Goal: Task Accomplishment & Management: Manage account settings

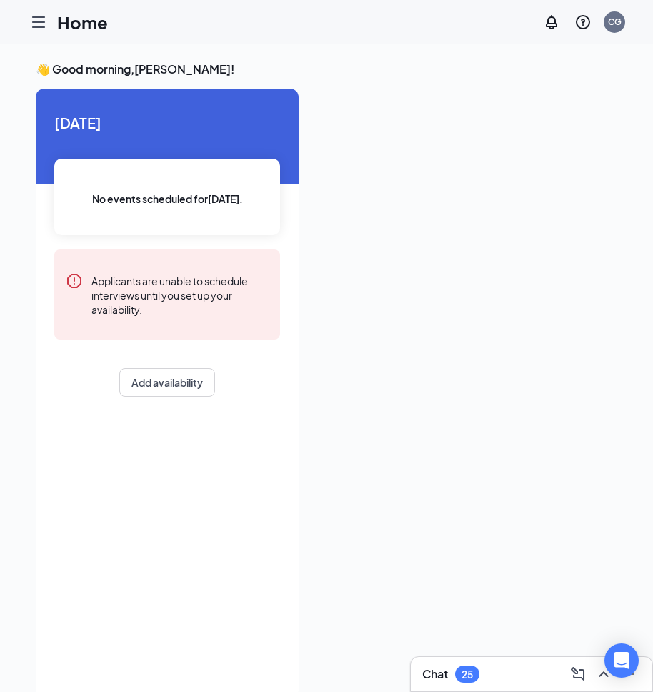
click at [41, 26] on icon "Hamburger" at bounding box center [38, 22] width 11 height 10
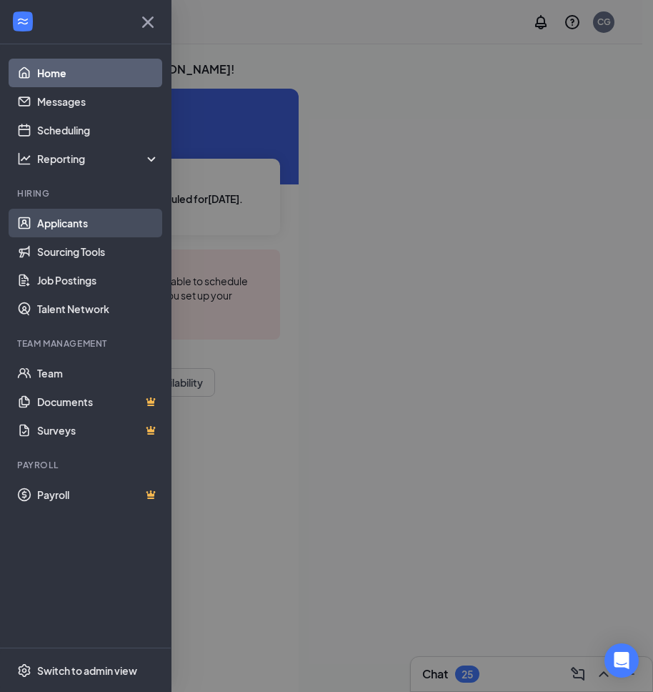
click at [58, 214] on link "Applicants" at bounding box center [98, 223] width 122 height 29
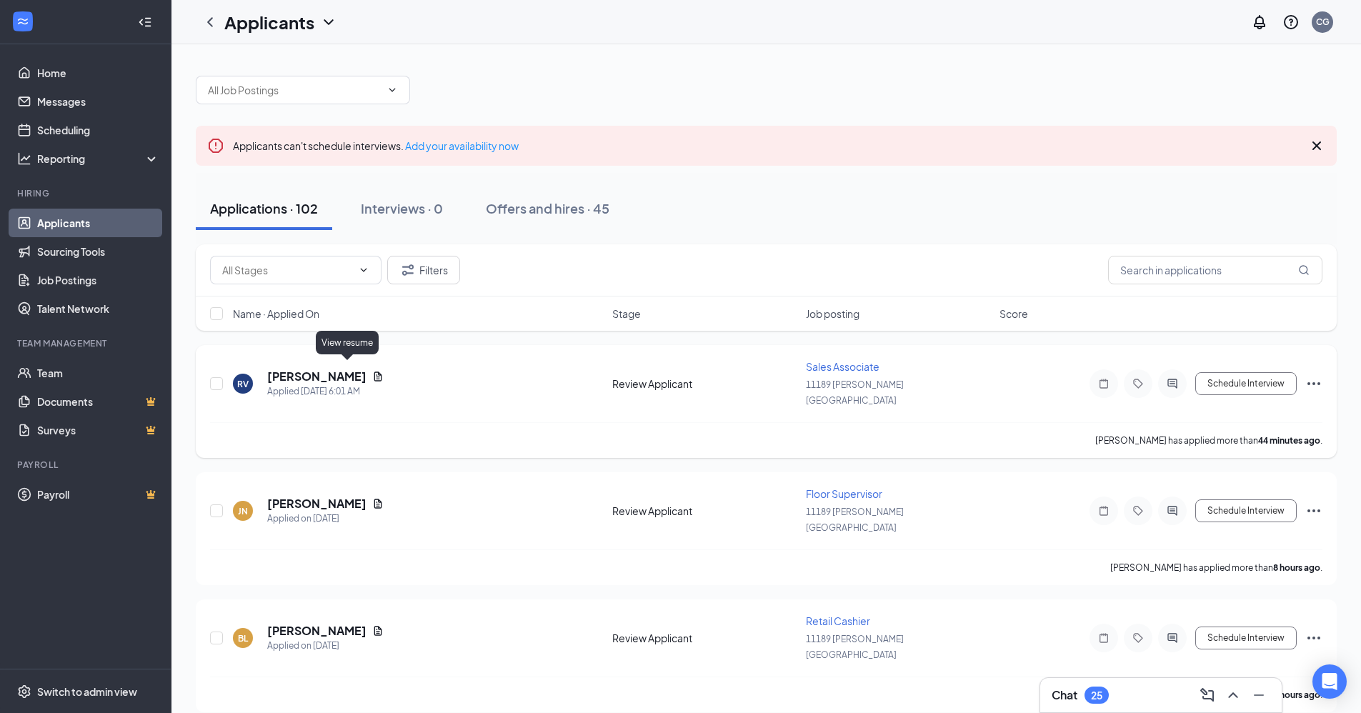
click at [374, 372] on icon "Document" at bounding box center [378, 376] width 8 height 9
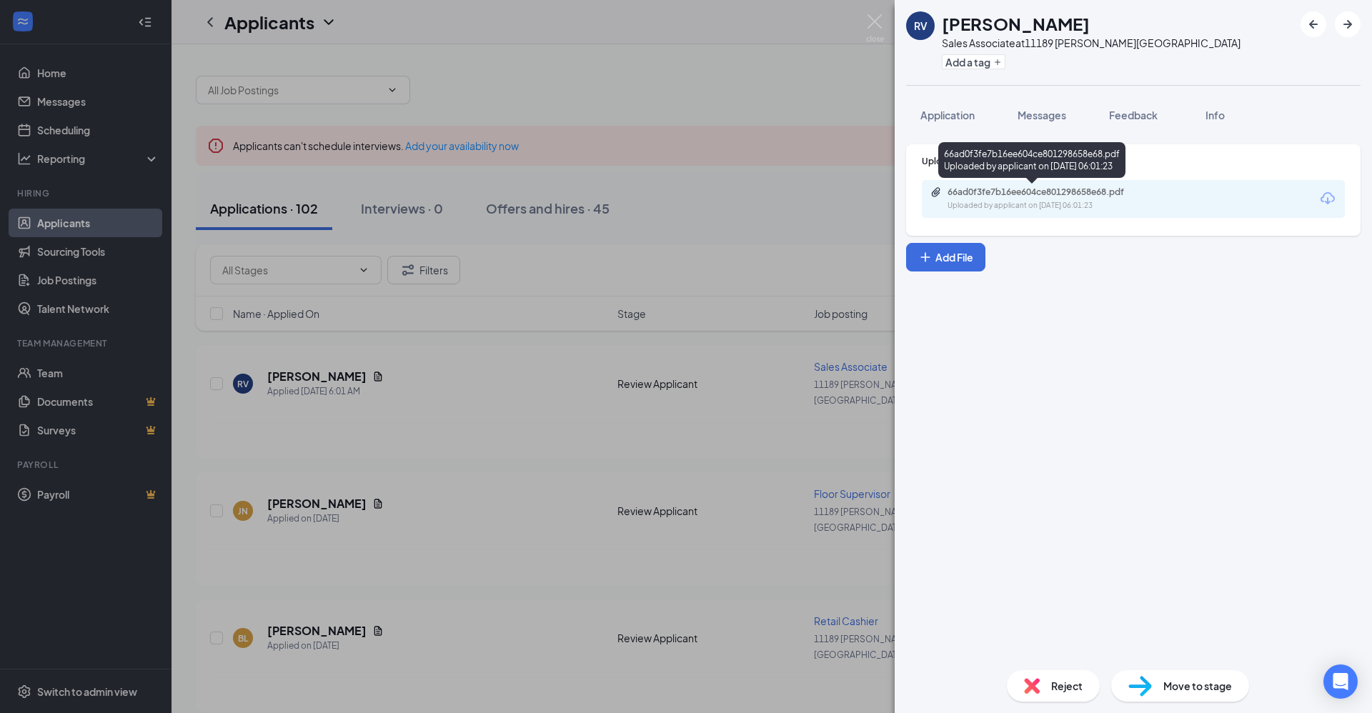
click at [663, 191] on div "66ad0f3fe7b16ee604ce801298658e68.pdf" at bounding box center [1047, 191] width 200 height 11
click at [663, 236] on div "RV [PERSON_NAME] Sales Associate at [STREET_ADDRESS][PERSON_NAME] Add a tag App…" at bounding box center [686, 356] width 1372 height 713
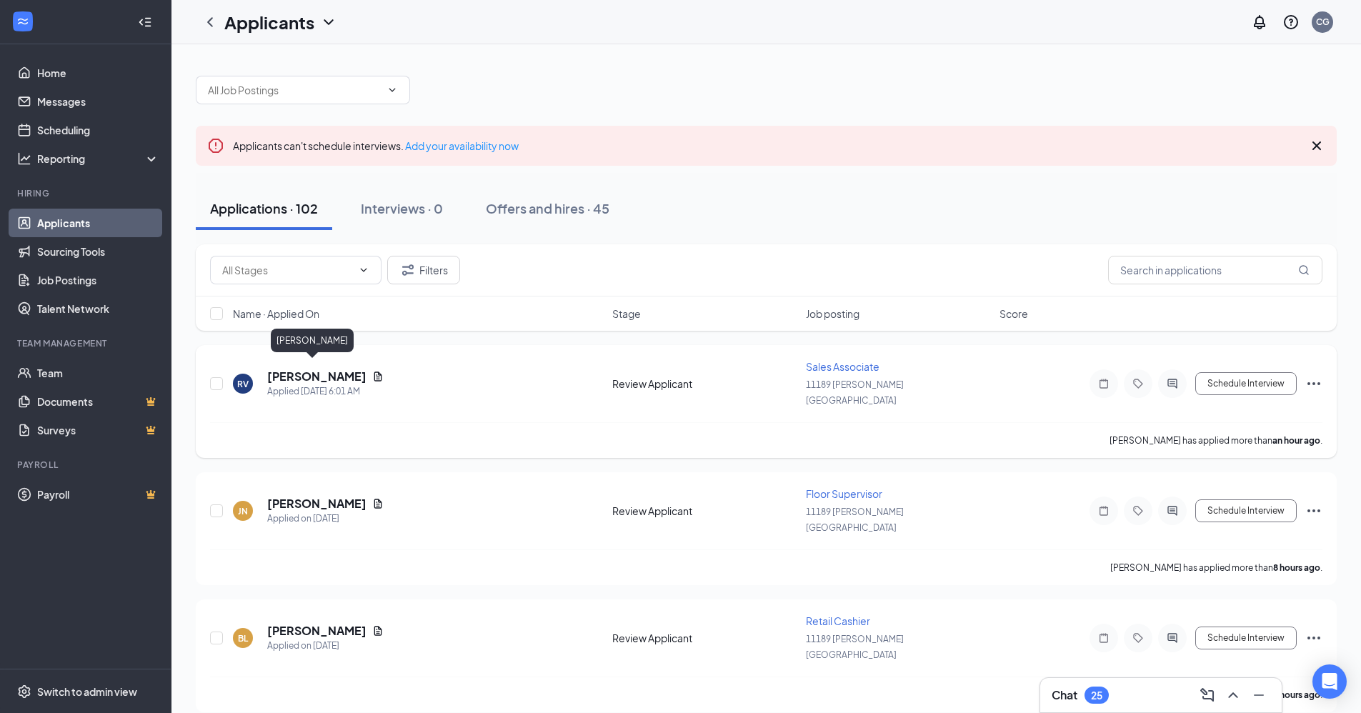
click at [289, 369] on h5 "[PERSON_NAME]" at bounding box center [316, 377] width 99 height 16
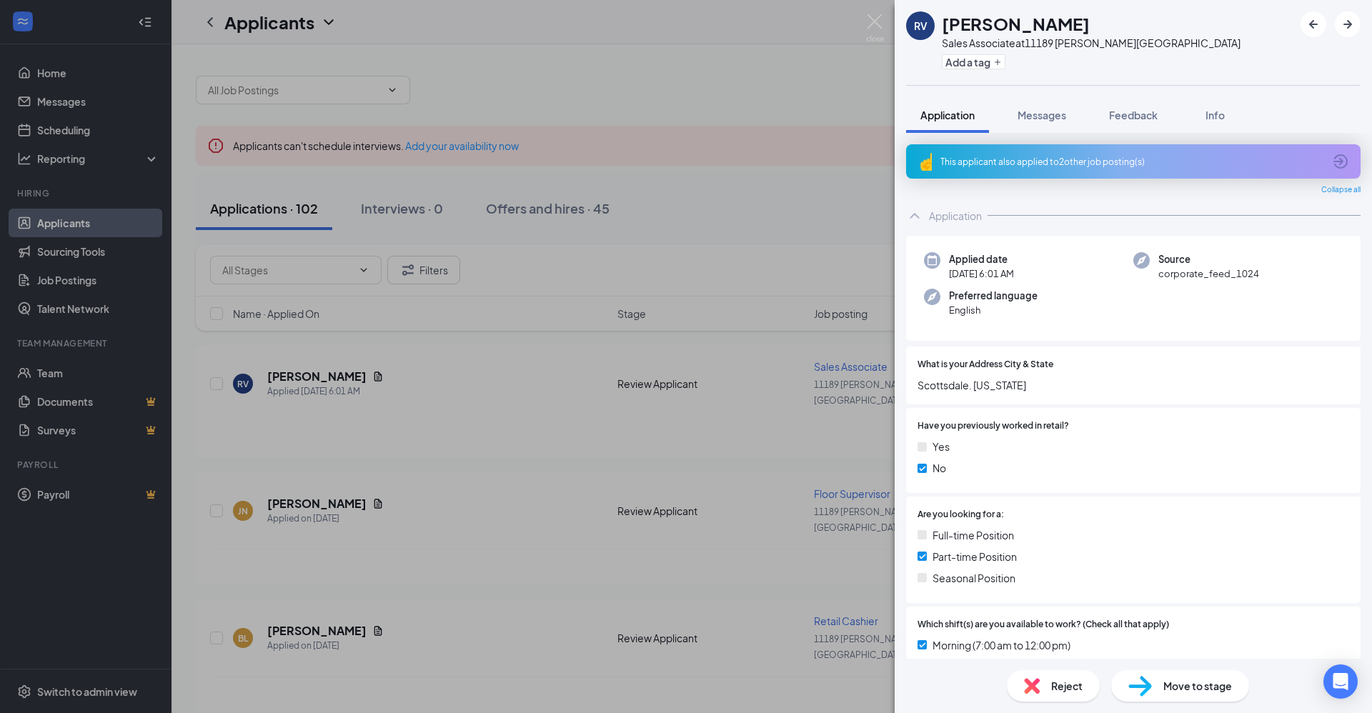
click at [663, 160] on icon "ArrowCircle" at bounding box center [1340, 161] width 17 height 17
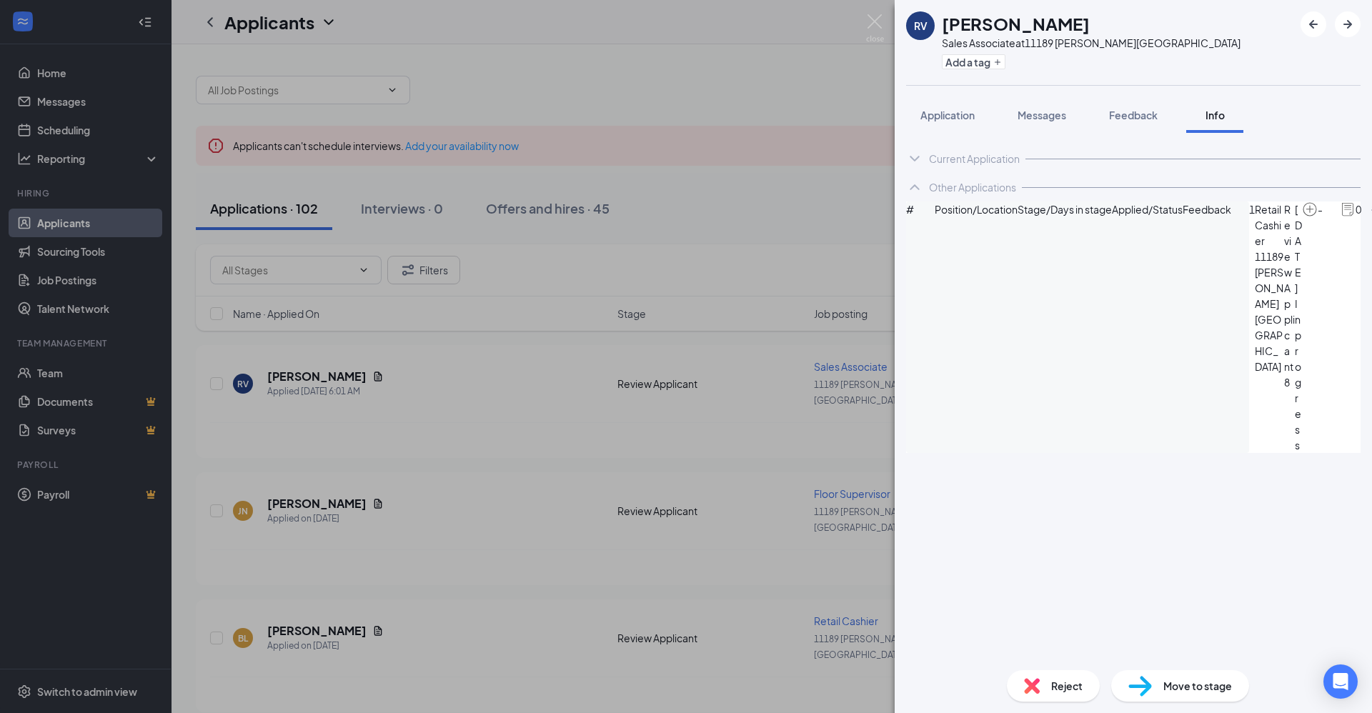
click at [663, 231] on div "RV [PERSON_NAME] Sales Associate at [GEOGRAPHIC_DATA][PERSON_NAME] Add a tag Ap…" at bounding box center [686, 356] width 1372 height 713
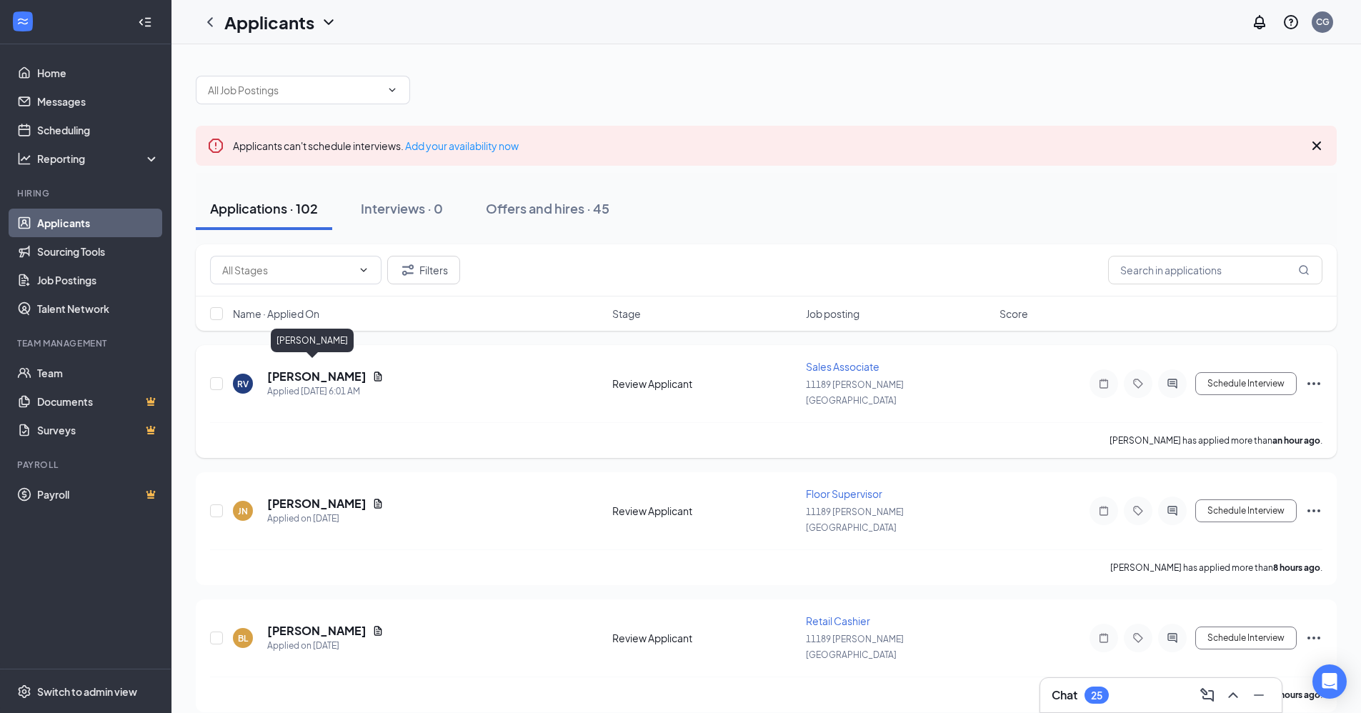
click at [296, 371] on h5 "[PERSON_NAME]" at bounding box center [316, 377] width 99 height 16
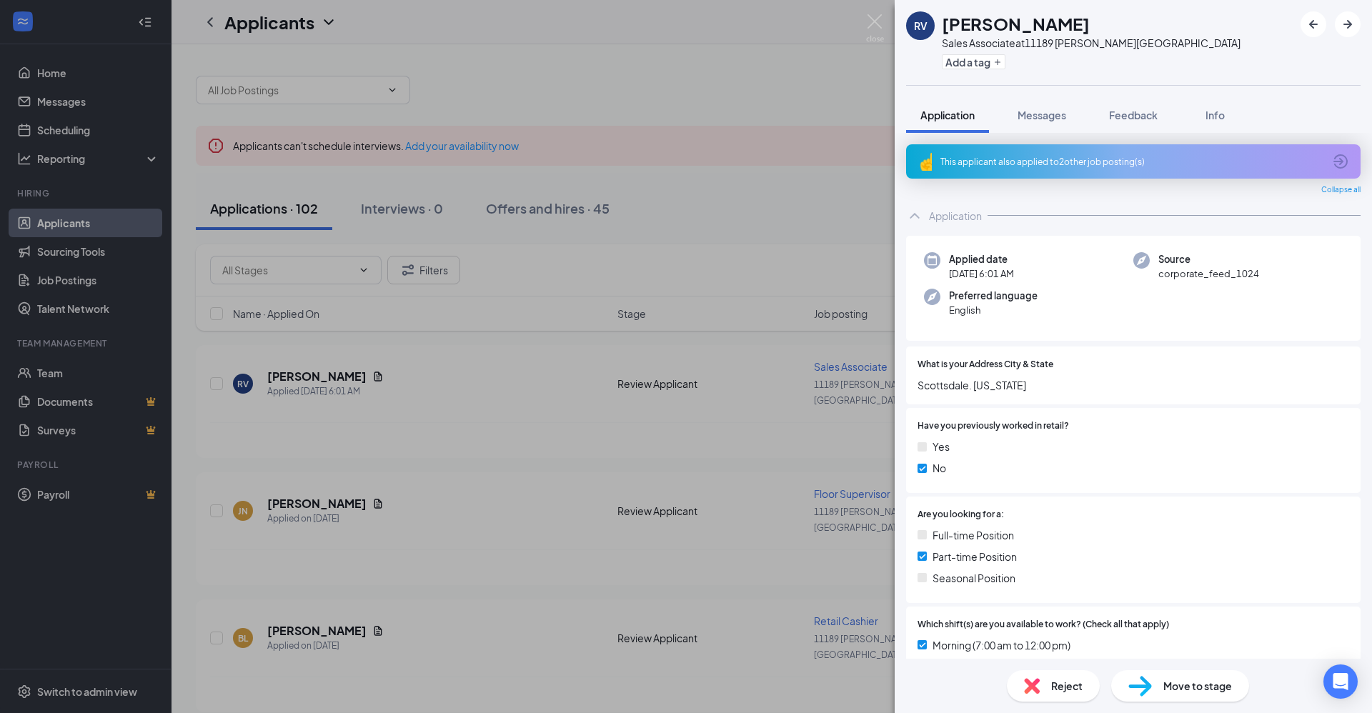
click at [663, 242] on div "RV [PERSON_NAME] Sales Associate at [STREET_ADDRESS][PERSON_NAME] Add a tag App…" at bounding box center [686, 356] width 1372 height 713
